Goal: Task Accomplishment & Management: Manage account settings

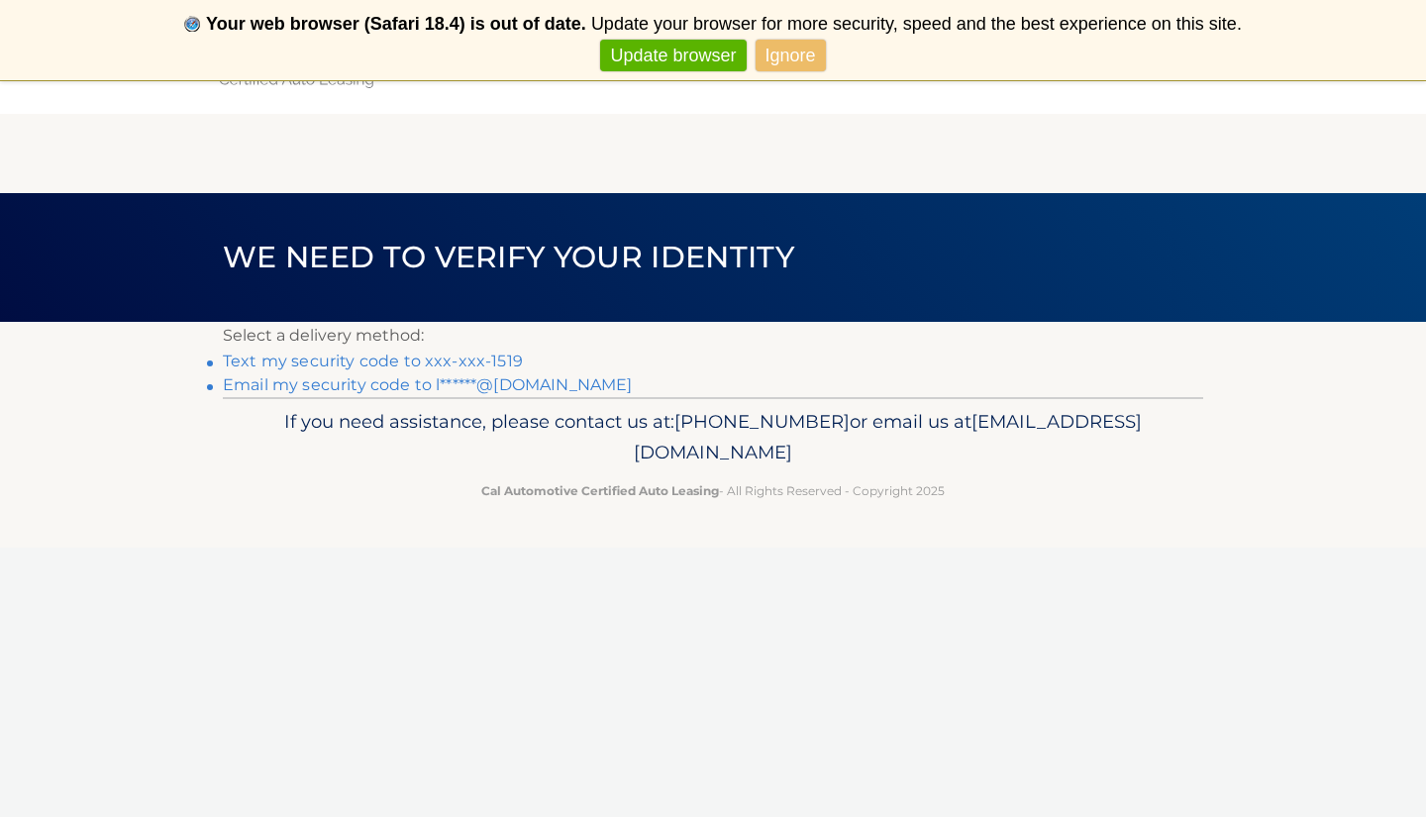
click at [387, 386] on link "Email my security code to l******@gmail.com" at bounding box center [428, 384] width 410 height 19
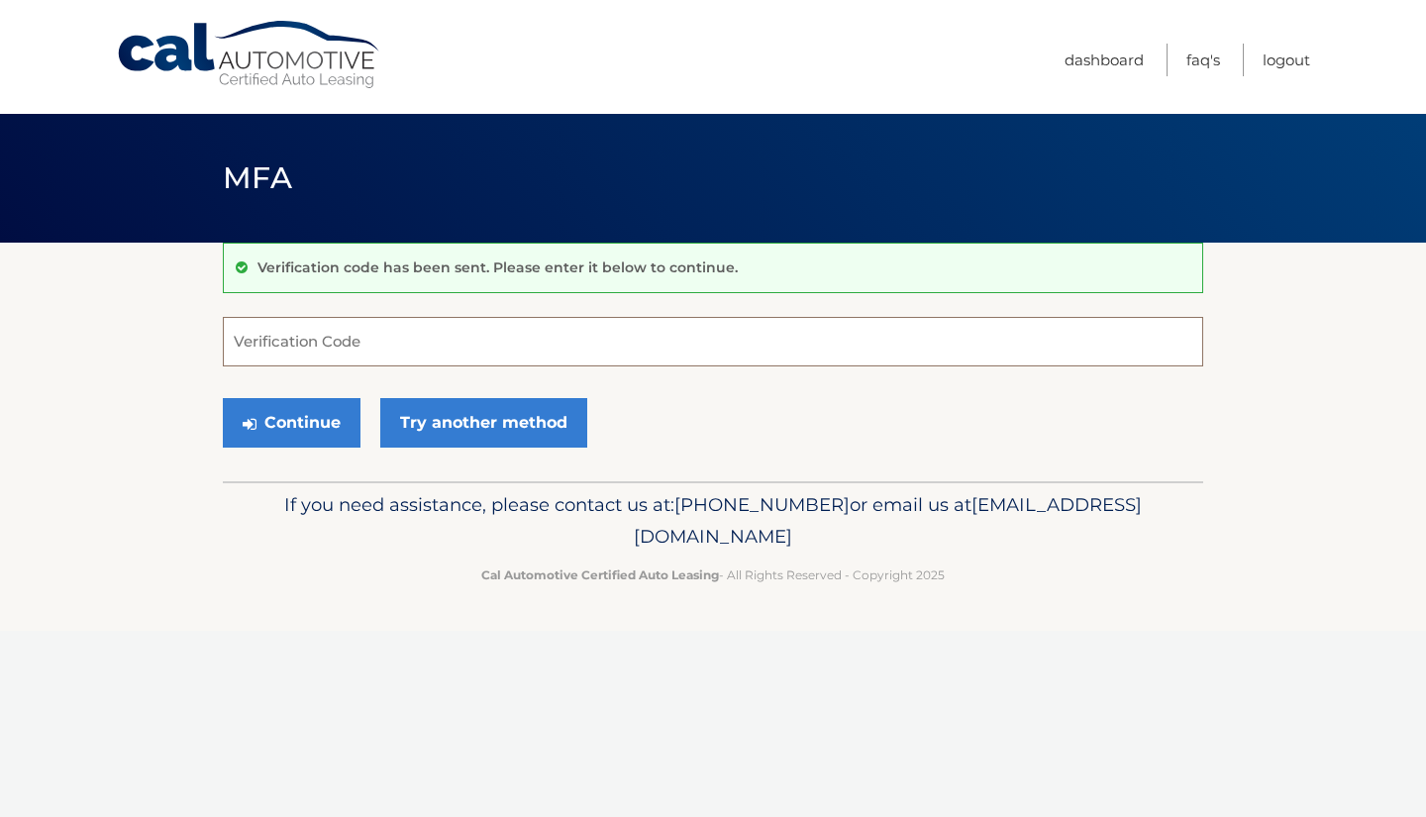
click at [337, 352] on input "Verification Code" at bounding box center [713, 342] width 980 height 50
type input "345682"
click at [316, 423] on button "Continue" at bounding box center [292, 423] width 138 height 50
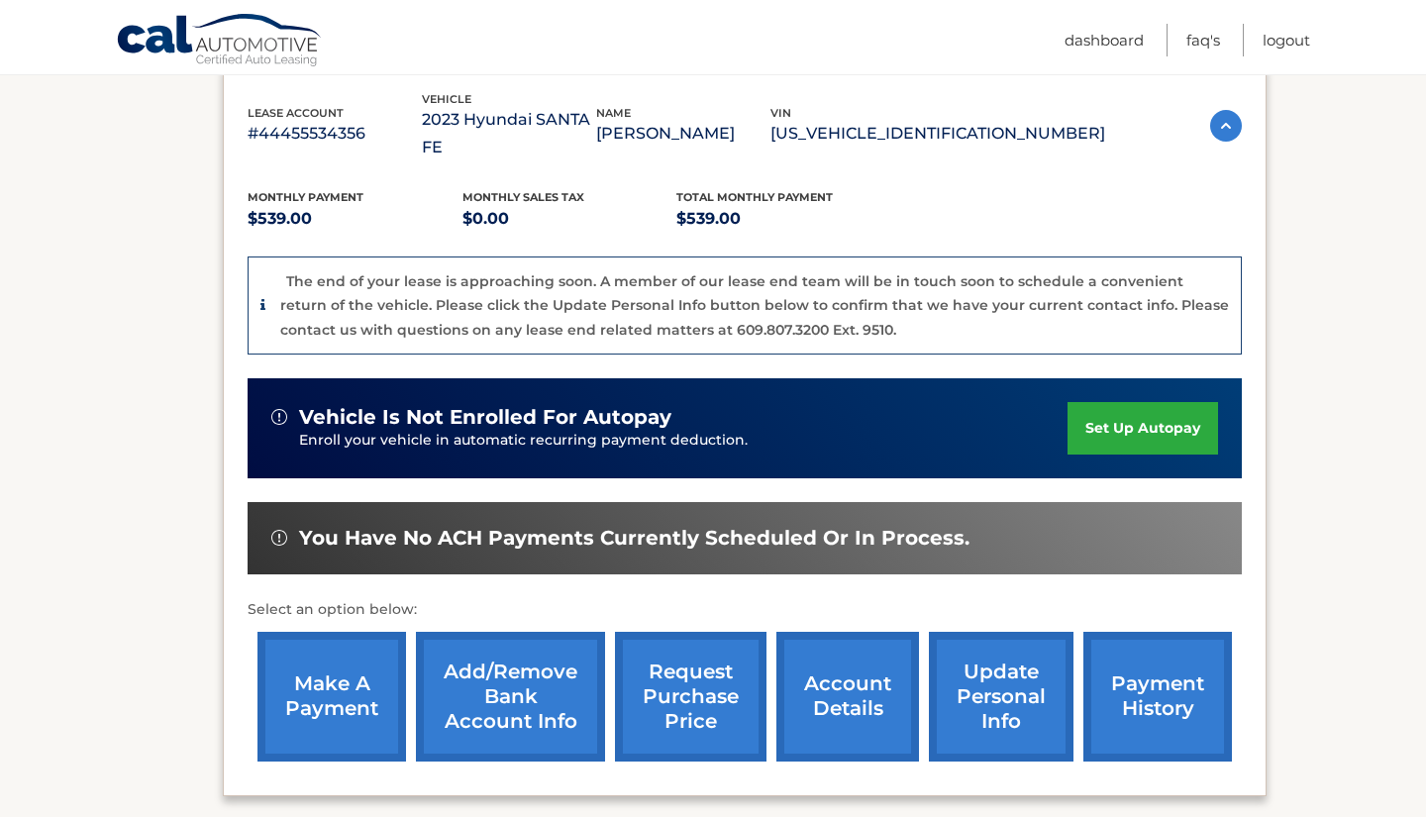
scroll to position [347, 0]
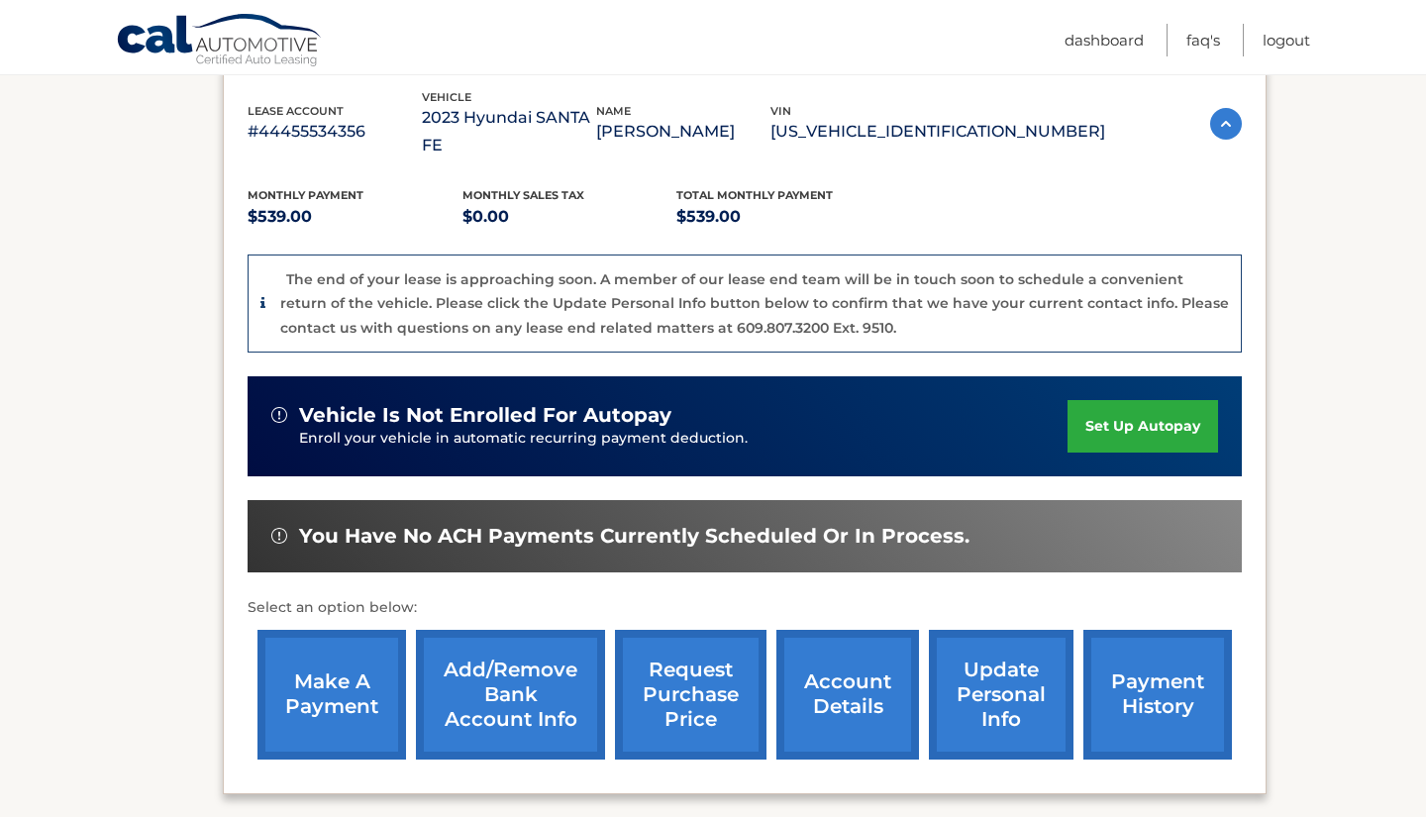
click at [684, 673] on link "request purchase price" at bounding box center [690, 695] width 151 height 130
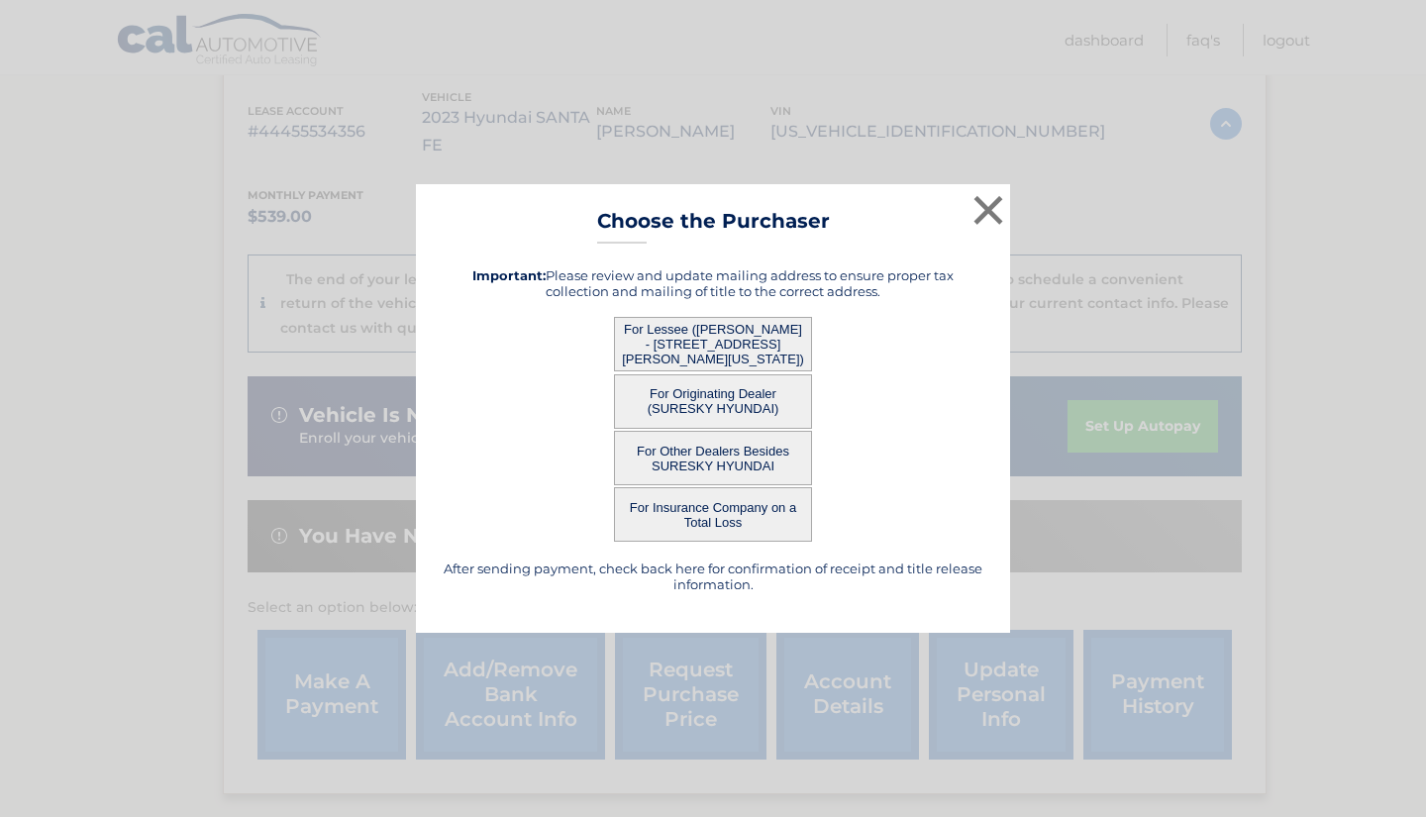
click at [748, 343] on button "For Lessee ([PERSON_NAME] - [STREET_ADDRESS][PERSON_NAME][US_STATE])" at bounding box center [713, 344] width 198 height 54
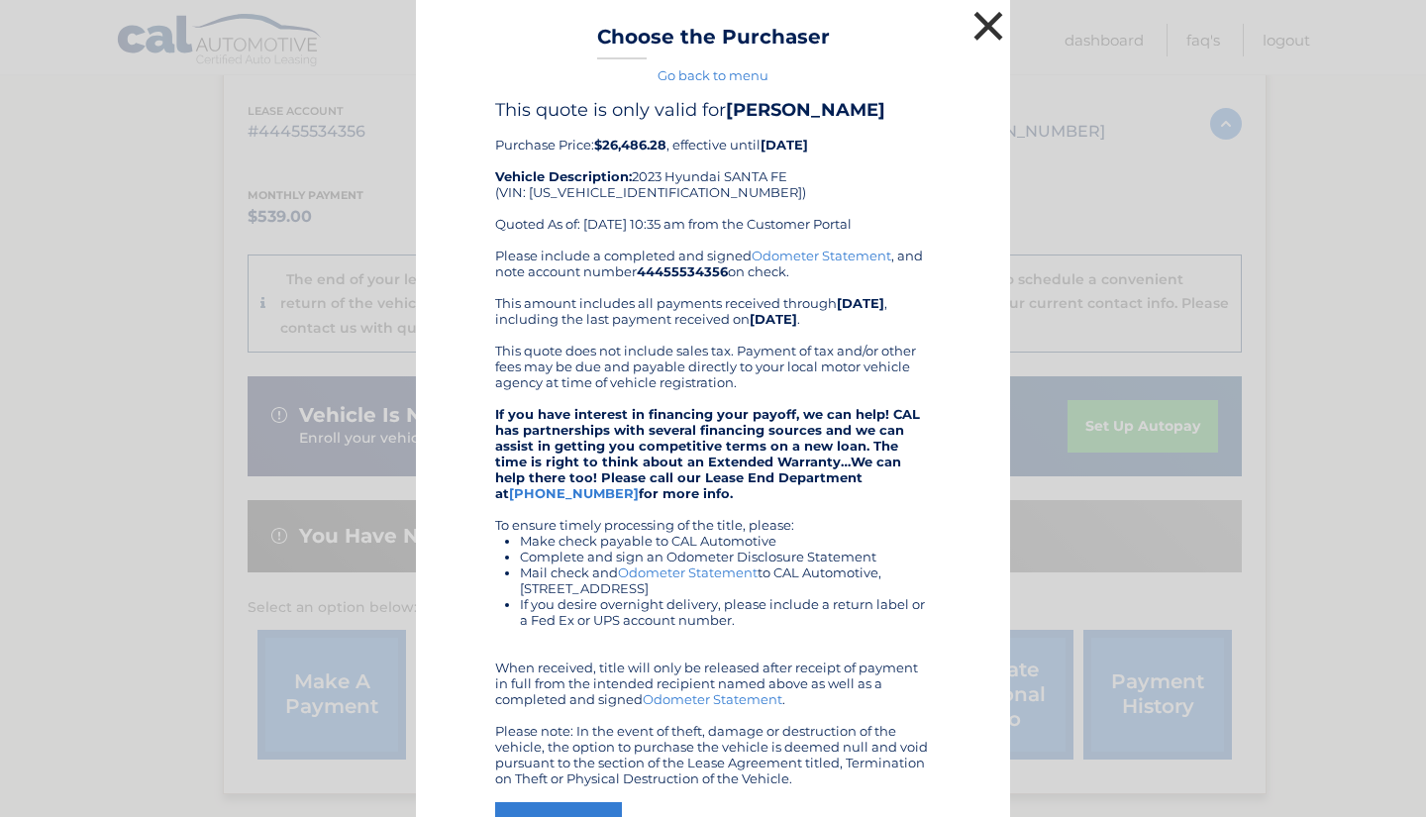
click at [980, 24] on button "×" at bounding box center [988, 26] width 40 height 40
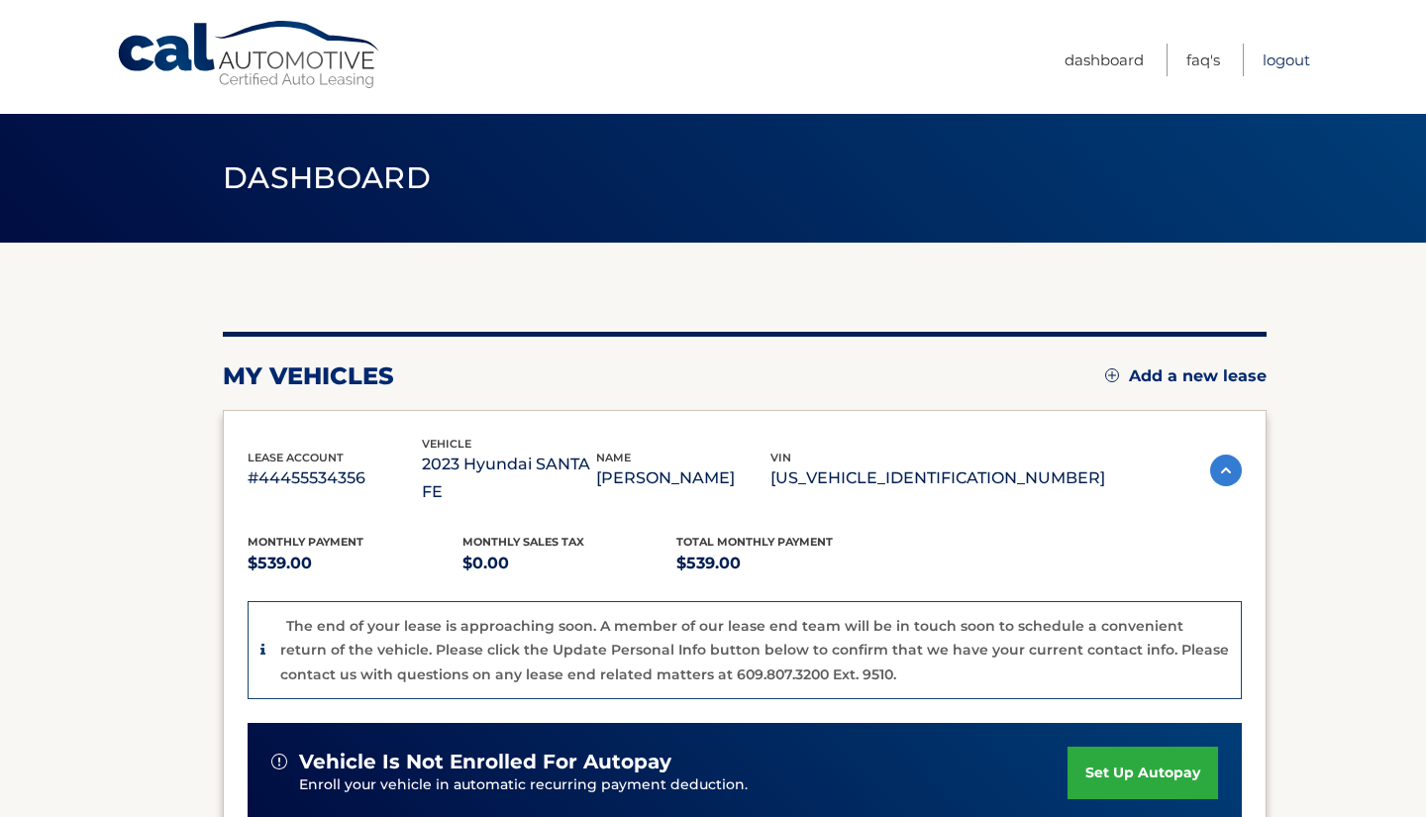
scroll to position [0, 0]
click at [1287, 60] on link "Logout" at bounding box center [1286, 60] width 48 height 33
